Goal: Task Accomplishment & Management: Use online tool/utility

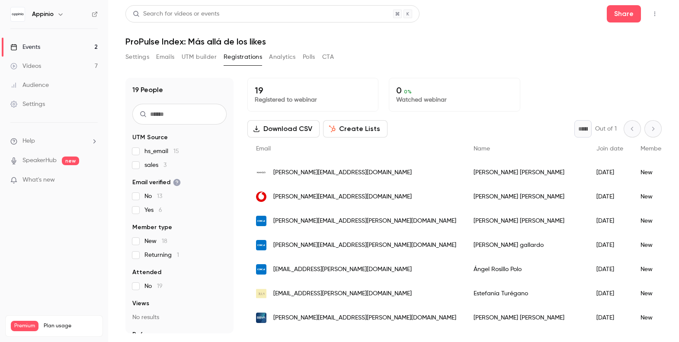
scroll to position [286, 0]
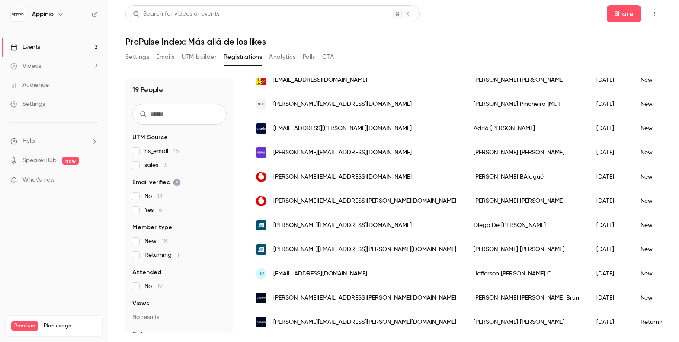
click at [343, 274] on span "[EMAIL_ADDRESS][DOMAIN_NAME]" at bounding box center [320, 273] width 94 height 9
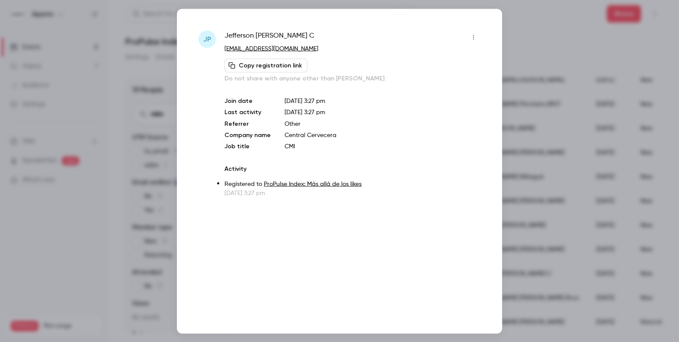
click at [539, 79] on div at bounding box center [339, 171] width 679 height 342
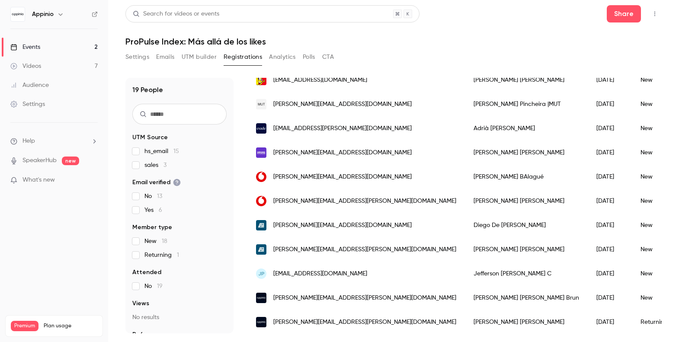
scroll to position [0, 0]
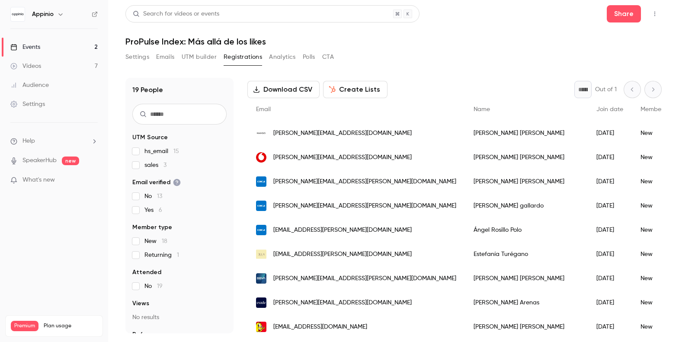
scroll to position [41, 0]
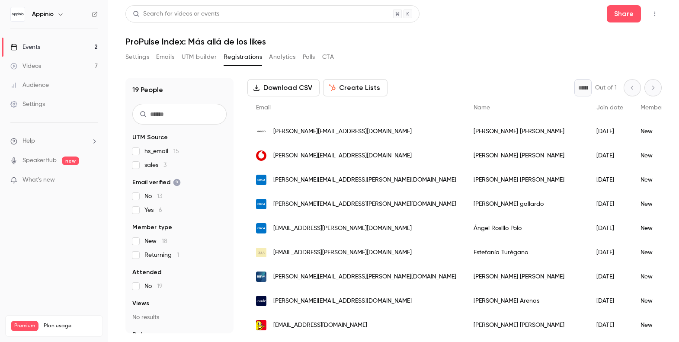
click at [338, 253] on span "[EMAIL_ADDRESS][PERSON_NAME][DOMAIN_NAME]" at bounding box center [342, 252] width 138 height 9
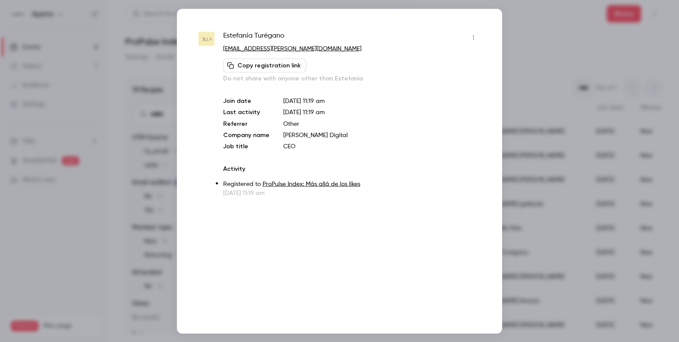
click at [508, 32] on div at bounding box center [339, 171] width 679 height 342
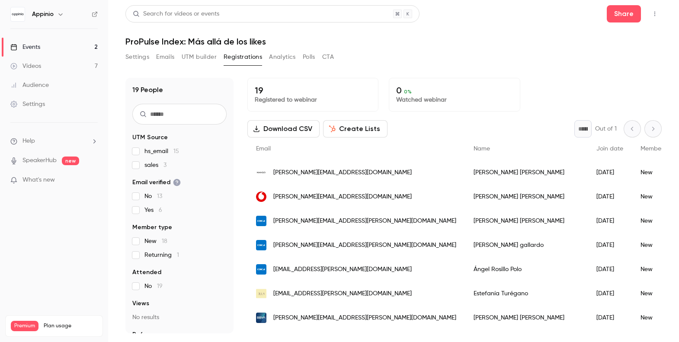
scroll to position [286, 0]
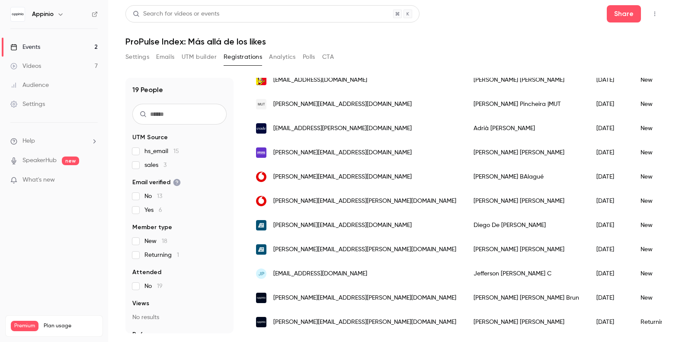
click at [320, 276] on span "[EMAIL_ADDRESS][DOMAIN_NAME]" at bounding box center [320, 273] width 94 height 9
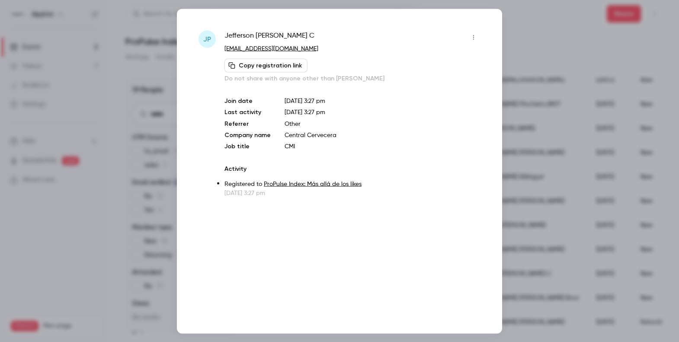
click at [533, 33] on div at bounding box center [339, 171] width 679 height 342
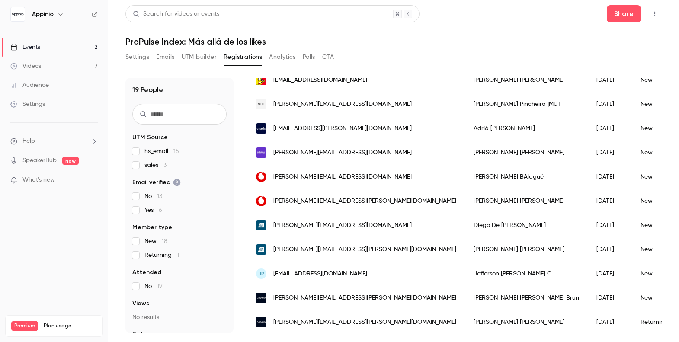
click at [657, 13] on icon "button" at bounding box center [654, 14] width 7 height 6
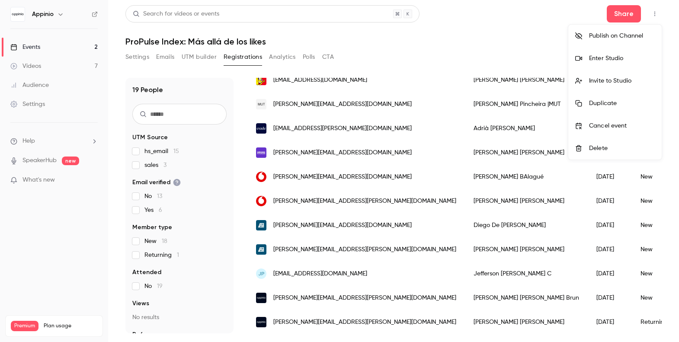
click at [493, 46] on div at bounding box center [339, 171] width 679 height 342
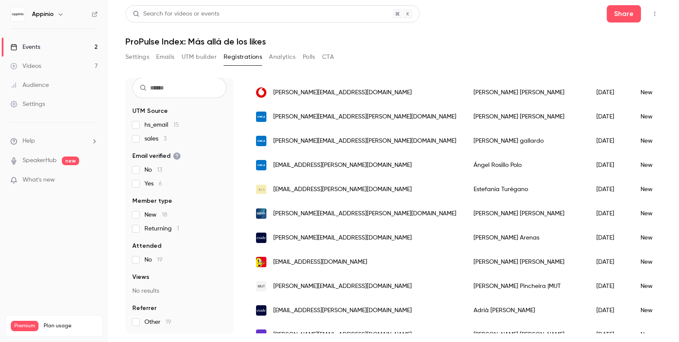
scroll to position [0, 0]
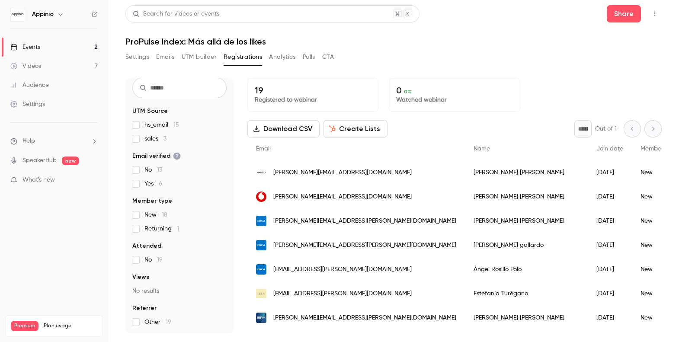
click at [360, 131] on button "Create Lists" at bounding box center [355, 128] width 64 height 17
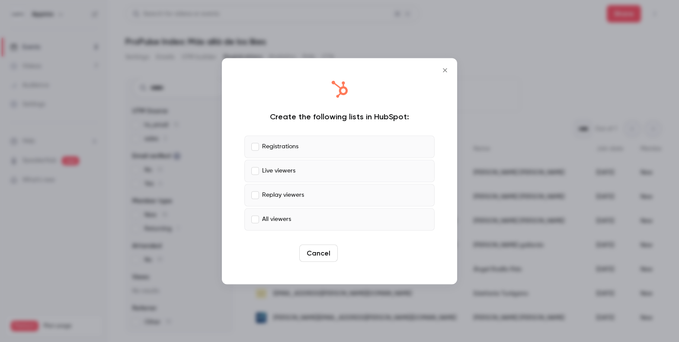
click at [365, 254] on button "Create" at bounding box center [360, 252] width 39 height 17
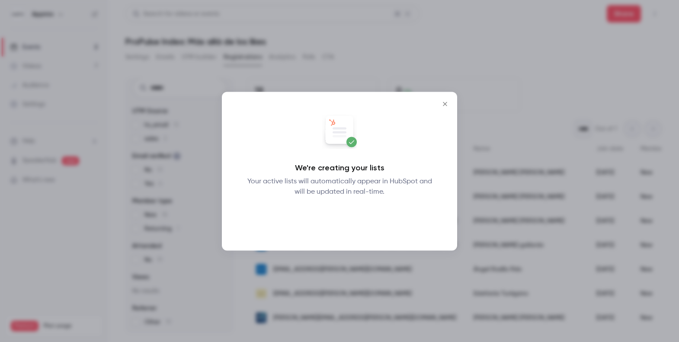
click at [341, 220] on button "Okay" at bounding box center [340, 219] width 32 height 17
